Goal: Use online tool/utility: Utilize a website feature to perform a specific function

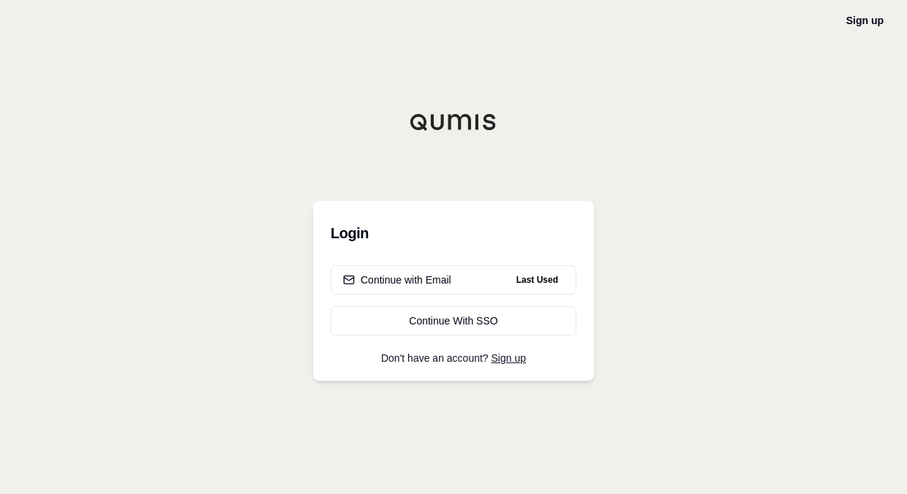
click at [653, 295] on div "Sign up Login Continue with Email Last Used Continue With SSO Don't have an acc…" at bounding box center [453, 247] width 907 height 494
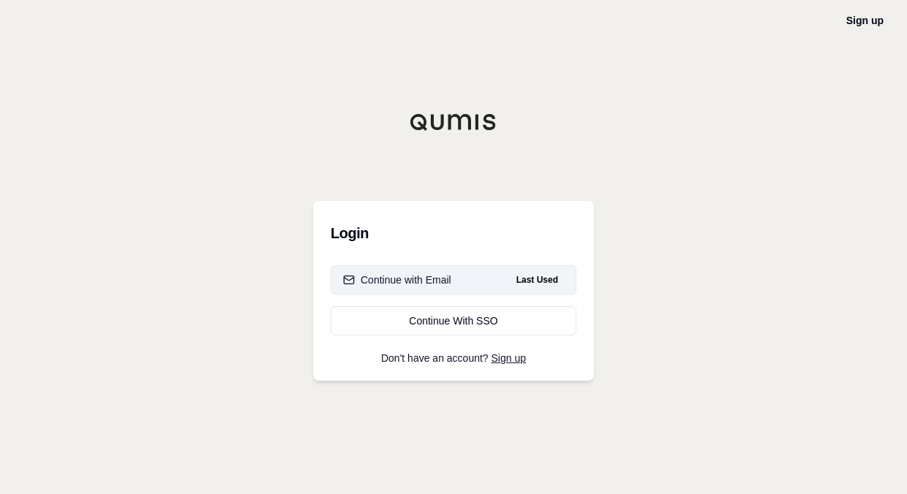
click at [457, 287] on button "Continue with Email Last Used" at bounding box center [454, 279] width 246 height 29
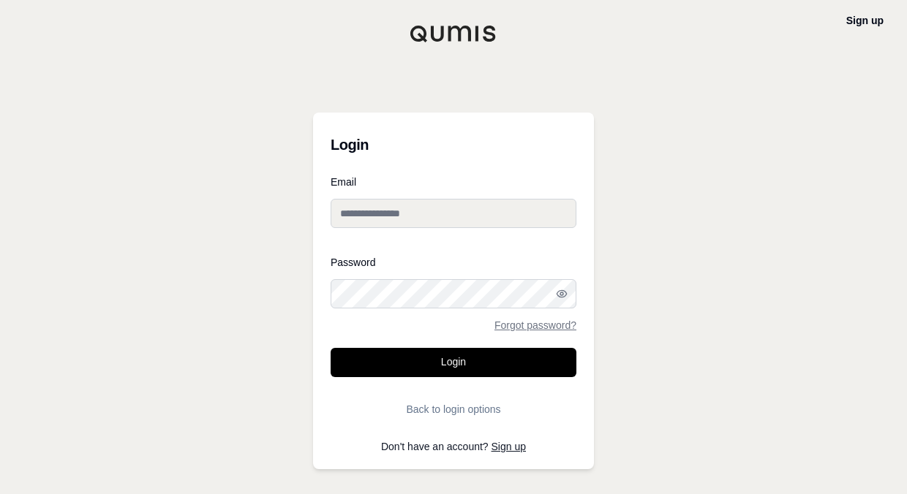
click at [407, 210] on input "Email" at bounding box center [454, 213] width 246 height 29
type input "**********"
click at [331, 348] on button "Login" at bounding box center [454, 362] width 246 height 29
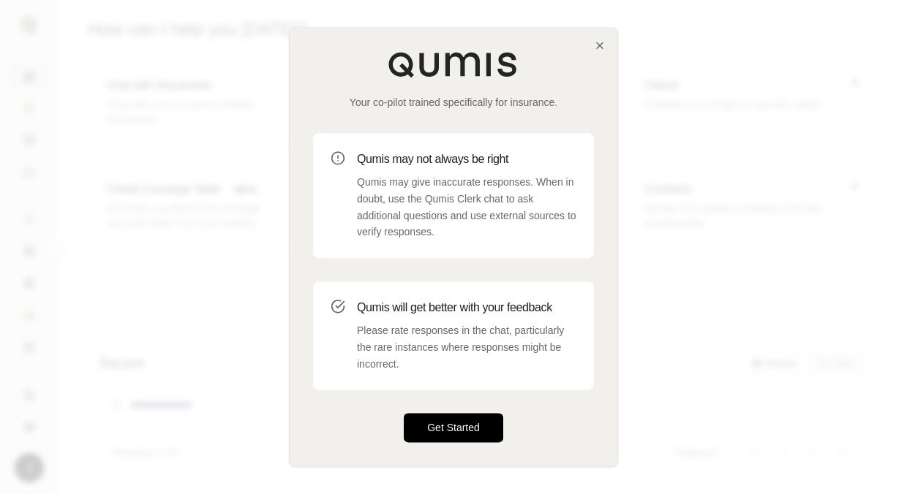
click at [456, 431] on button "Get Started" at bounding box center [453, 428] width 99 height 29
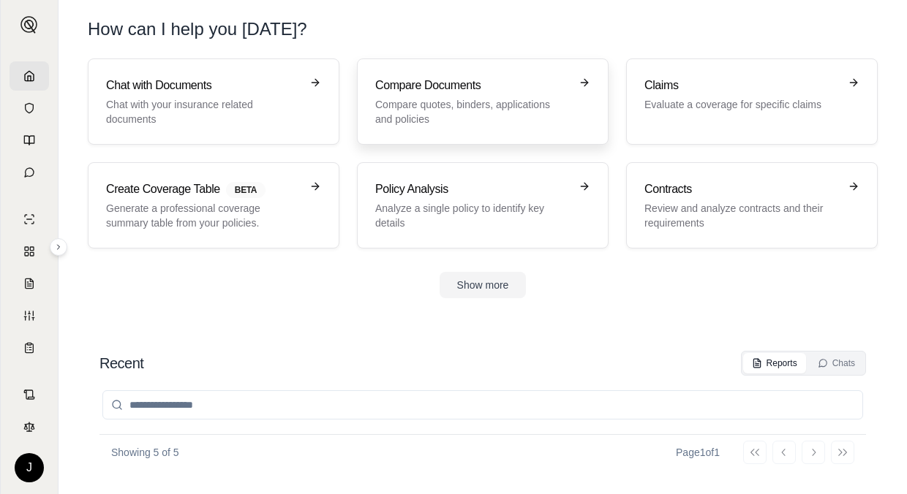
click at [452, 130] on link "Compare Documents Compare quotes, binders, applications and policies" at bounding box center [483, 102] width 252 height 86
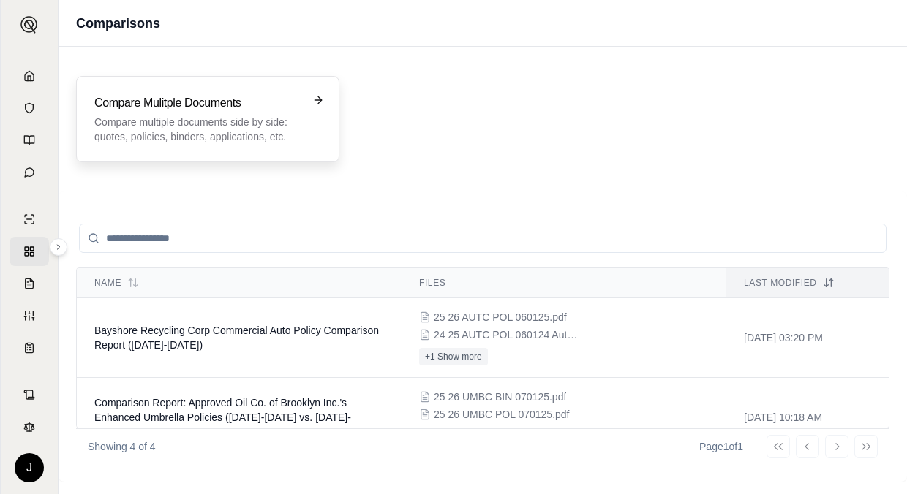
click at [208, 137] on p "Compare multiple documents side by side: quotes, policies, binders, application…" at bounding box center [197, 129] width 206 height 29
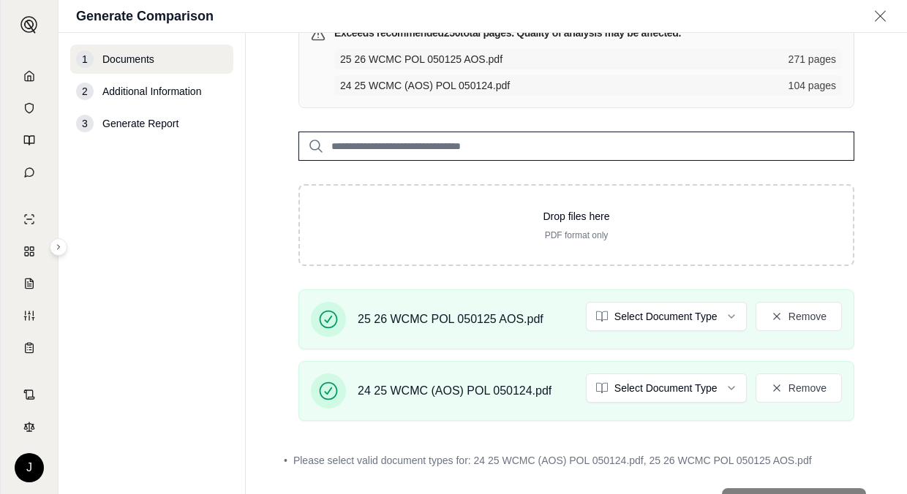
scroll to position [192, 0]
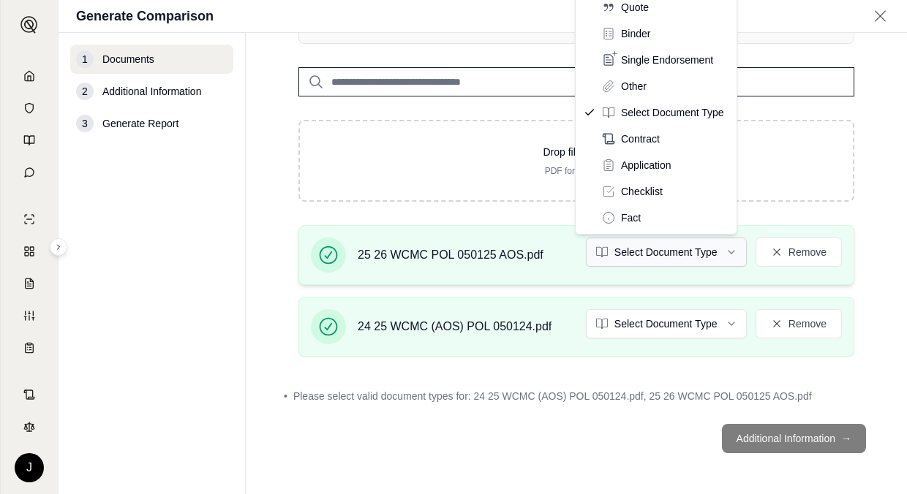
click at [703, 258] on html "J Generate Comparison 1 Documents 2 Additional Information 3 Generate Report Do…" at bounding box center [453, 247] width 907 height 494
click at [863, 99] on html "J Generate Comparison 1 Documents 2 Additional Information 3 Generate Report Do…" at bounding box center [453, 247] width 907 height 494
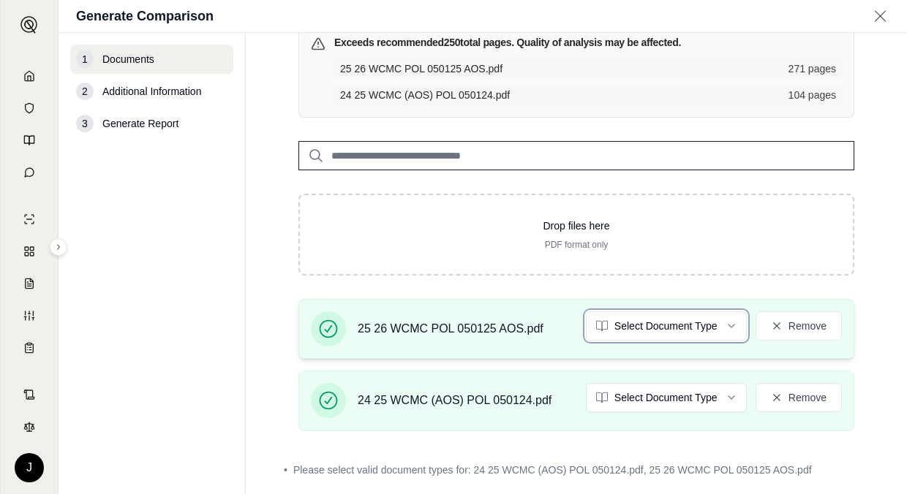
scroll to position [119, 0]
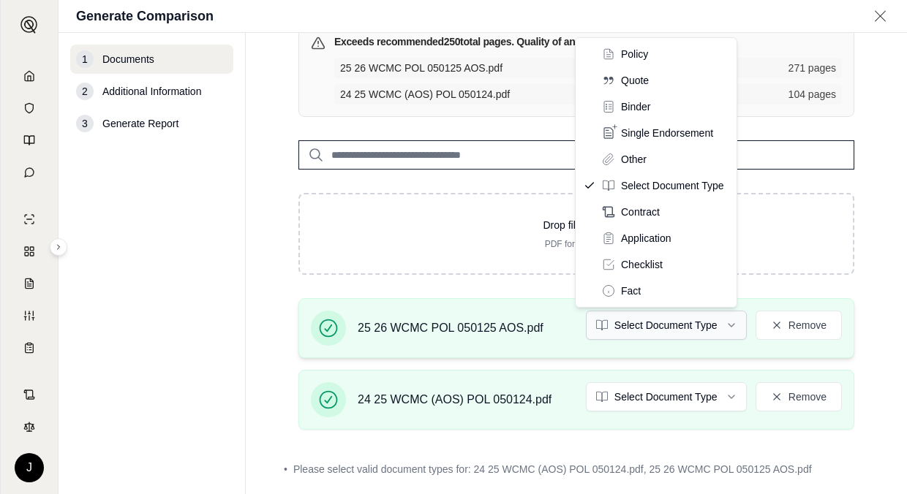
click at [720, 327] on html "J Generate Comparison 1 Documents 2 Additional Information 3 Generate Report Do…" at bounding box center [453, 247] width 907 height 494
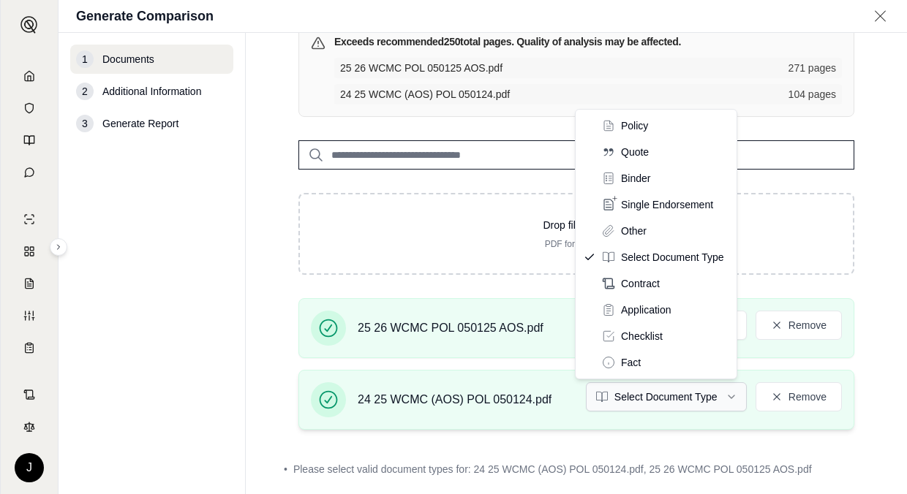
click at [720, 399] on html "J Generate Comparison 1 Documents 2 Additional Information 3 Generate Report Do…" at bounding box center [453, 247] width 907 height 494
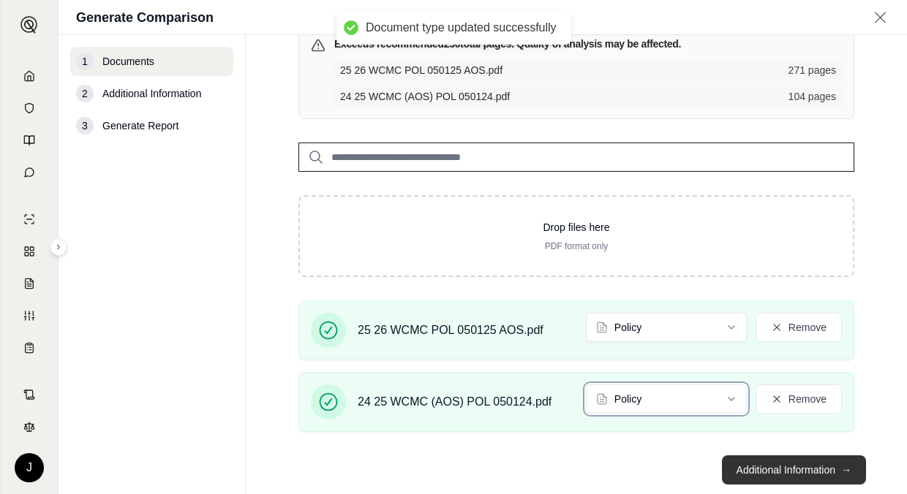
scroll to position [151, 0]
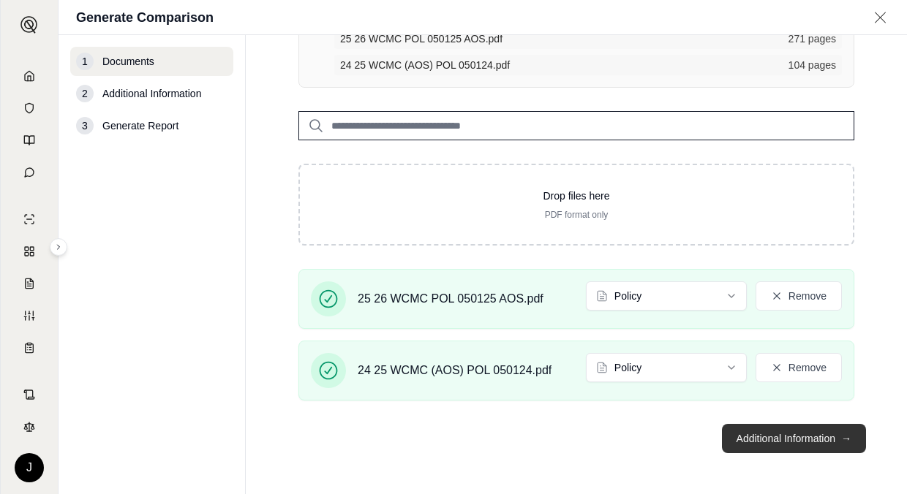
click at [780, 433] on button "Additional Information →" at bounding box center [794, 438] width 144 height 29
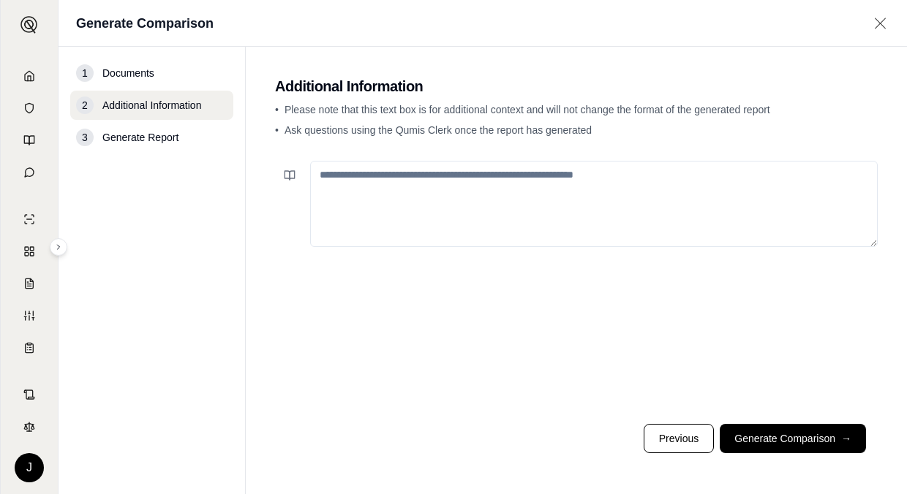
click at [384, 211] on textarea at bounding box center [594, 204] width 568 height 86
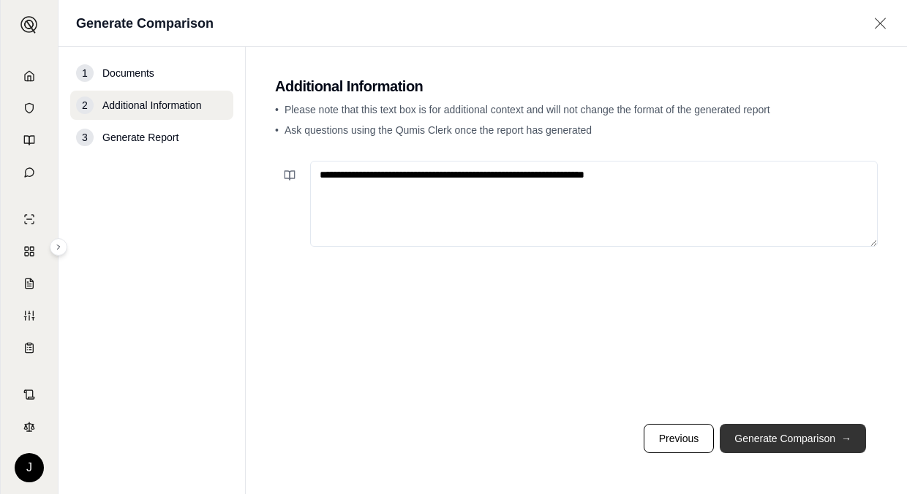
type textarea "**********"
click at [780, 439] on button "Generate Comparison →" at bounding box center [793, 438] width 146 height 29
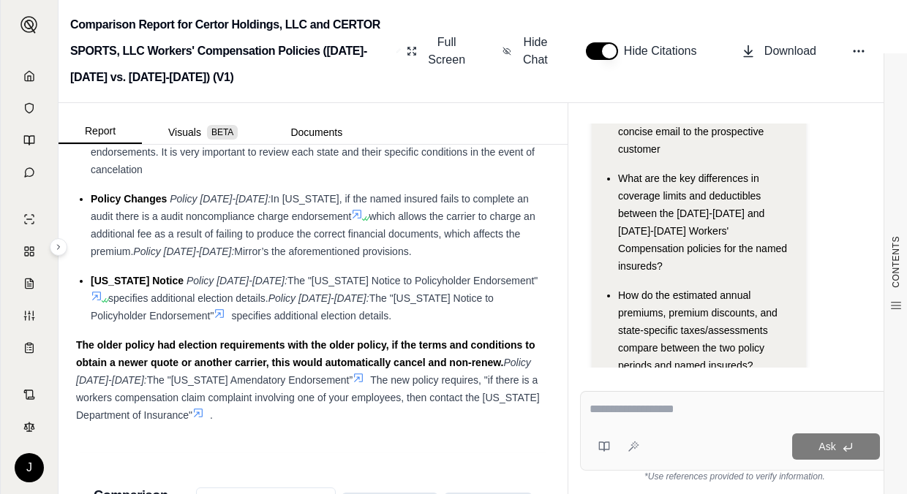
scroll to position [3305, 0]
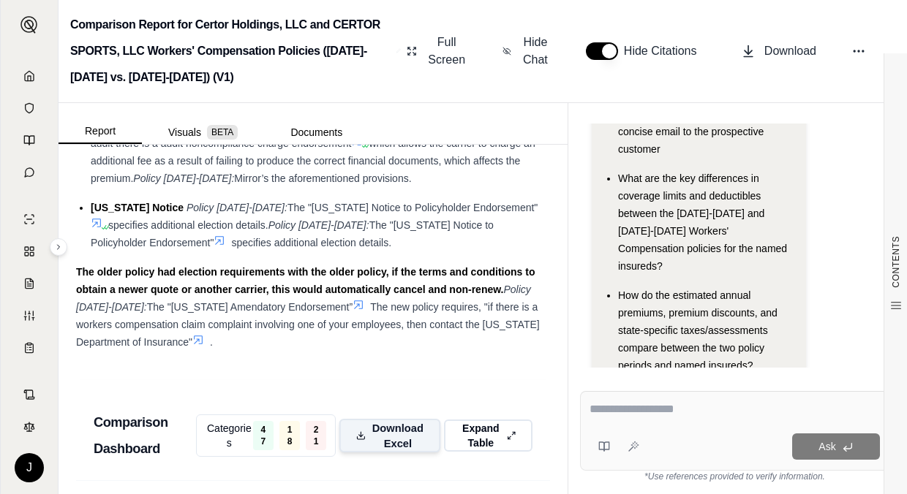
click at [390, 421] on span "Download Excel" at bounding box center [398, 436] width 52 height 31
click at [859, 23] on div "Comparison Report for Certor Holdings, LLC and CERTOR SPORTS, LLC Workers' Comp…" at bounding box center [483, 51] width 848 height 103
